Goal: Information Seeking & Learning: Learn about a topic

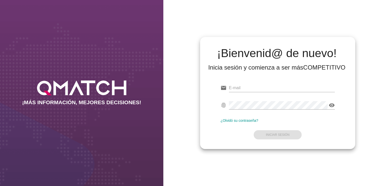
type input "[EMAIL_ADDRESS][DOMAIN_NAME]"
click at [264, 129] on form "email [EMAIL_ADDRESS][DOMAIN_NAME] fingerprint visibility ¿Olvidó su contraseña…" at bounding box center [278, 111] width 114 height 60
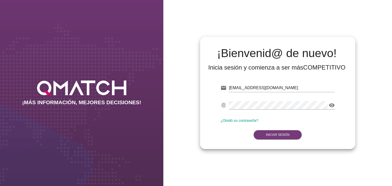
click at [269, 134] on strong "Iniciar Sesión" at bounding box center [278, 135] width 24 height 4
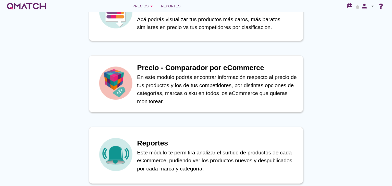
scroll to position [218, 0]
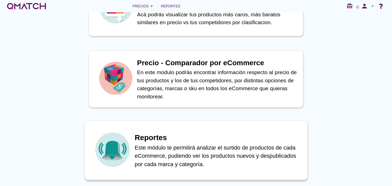
click at [204, 148] on p "Este módulo te permitirá analizar el surtido de productos de cada eCommerce, pu…" at bounding box center [218, 156] width 167 height 25
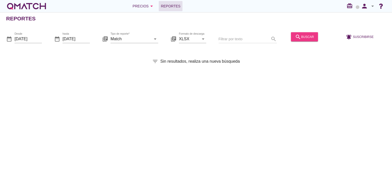
click at [293, 36] on button "search buscar" at bounding box center [304, 36] width 27 height 9
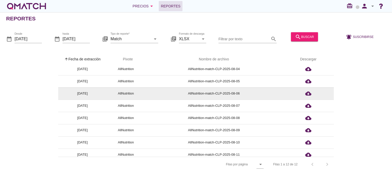
scroll to position [57, 0]
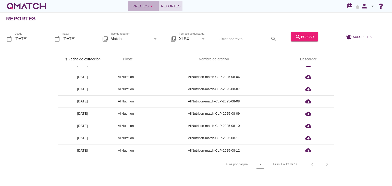
click at [143, 6] on div "Precios arrow_drop_down" at bounding box center [144, 6] width 22 height 6
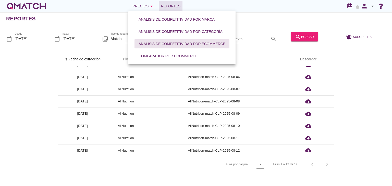
click at [169, 42] on div "Análisis de competitividad por eCommerce" at bounding box center [182, 43] width 87 height 5
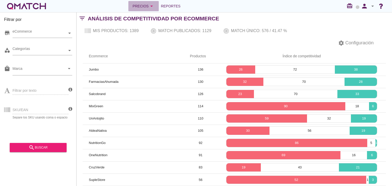
click at [149, 6] on icon "arrow_drop_down" at bounding box center [152, 6] width 6 height 6
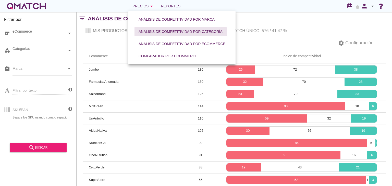
click at [176, 34] on div "Análisis de competitividad por categoría" at bounding box center [181, 31] width 84 height 5
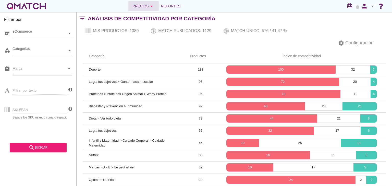
click at [152, 7] on icon "arrow_drop_down" at bounding box center [152, 6] width 6 height 6
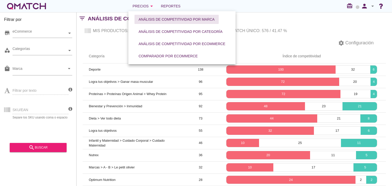
click at [165, 20] on div "Análisis de competitividad por marca" at bounding box center [177, 19] width 76 height 5
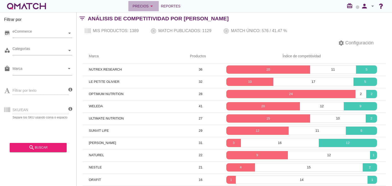
click at [150, 8] on icon "arrow_drop_down" at bounding box center [152, 6] width 6 height 6
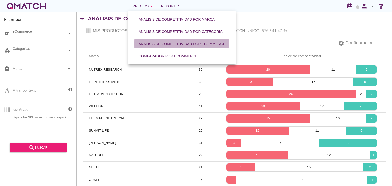
click at [161, 47] on button "Análisis de competitividad por eCommerce" at bounding box center [182, 43] width 95 height 9
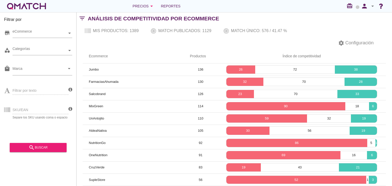
click at [37, 5] on div "white-qmatch-logo" at bounding box center [26, 6] width 41 height 10
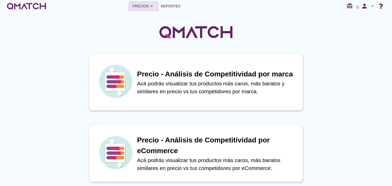
click at [136, 10] on button "Precios arrow_drop_down" at bounding box center [143, 6] width 30 height 10
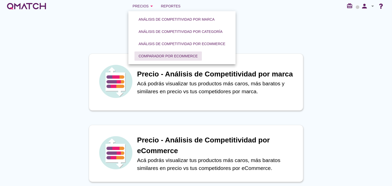
click at [163, 56] on div "Comparador por eCommerce" at bounding box center [168, 56] width 59 height 5
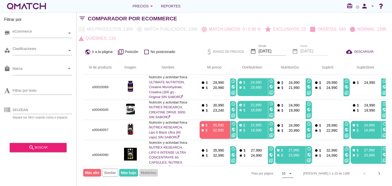
click at [294, 175] on div "arrow_drop_down" at bounding box center [290, 174] width 7 height 6
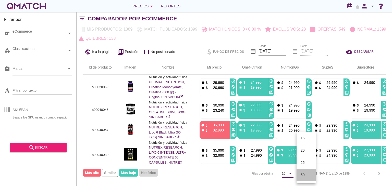
click at [304, 174] on div "50" at bounding box center [306, 175] width 11 height 6
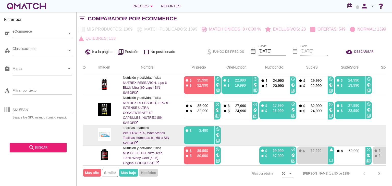
scroll to position [0, 26]
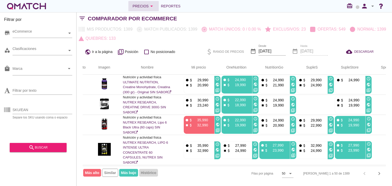
click at [150, 6] on icon "arrow_drop_down" at bounding box center [152, 6] width 6 height 6
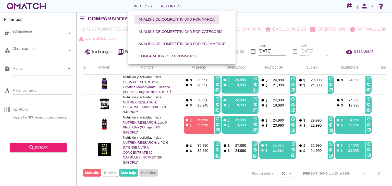
click at [150, 19] on div "Análisis de competitividad por marca" at bounding box center [177, 19] width 76 height 5
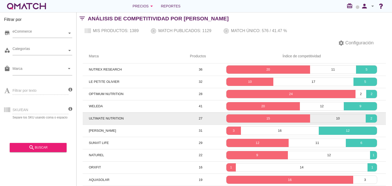
scroll to position [18, 0]
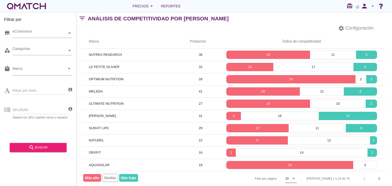
click at [297, 177] on icon "arrow_drop_down" at bounding box center [294, 179] width 6 height 6
click at [307, 177] on div "50" at bounding box center [309, 176] width 11 height 6
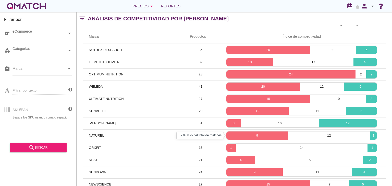
scroll to position [0, 0]
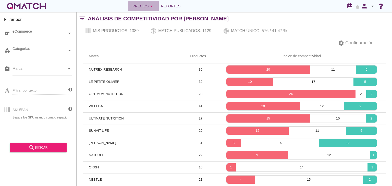
click at [148, 8] on div "Precios arrow_drop_down" at bounding box center [144, 6] width 22 height 6
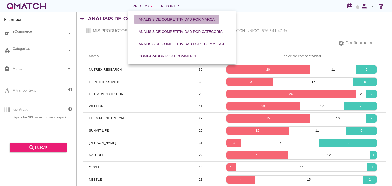
click at [163, 21] on div "Análisis de competitividad por marca" at bounding box center [177, 19] width 76 height 5
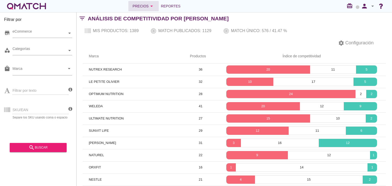
click at [150, 9] on button "Precios arrow_drop_down" at bounding box center [143, 6] width 30 height 10
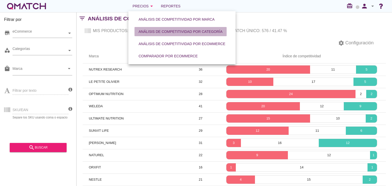
click at [163, 31] on div "Análisis de competitividad por categoría" at bounding box center [181, 31] width 84 height 5
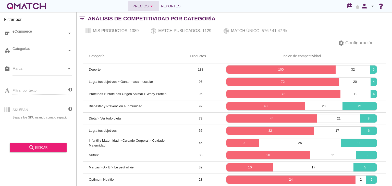
click at [142, 9] on button "Precios arrow_drop_down" at bounding box center [143, 6] width 30 height 10
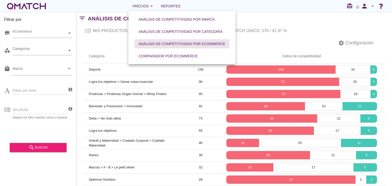
click at [162, 44] on div "Análisis de competitividad por eCommerce" at bounding box center [182, 43] width 87 height 5
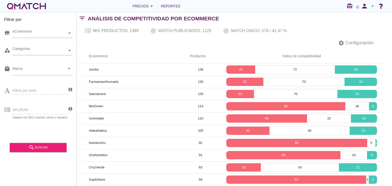
click at [38, 5] on div "white-qmatch-logo" at bounding box center [26, 6] width 41 height 10
